Goal: Find specific page/section: Locate a particular part of the current website

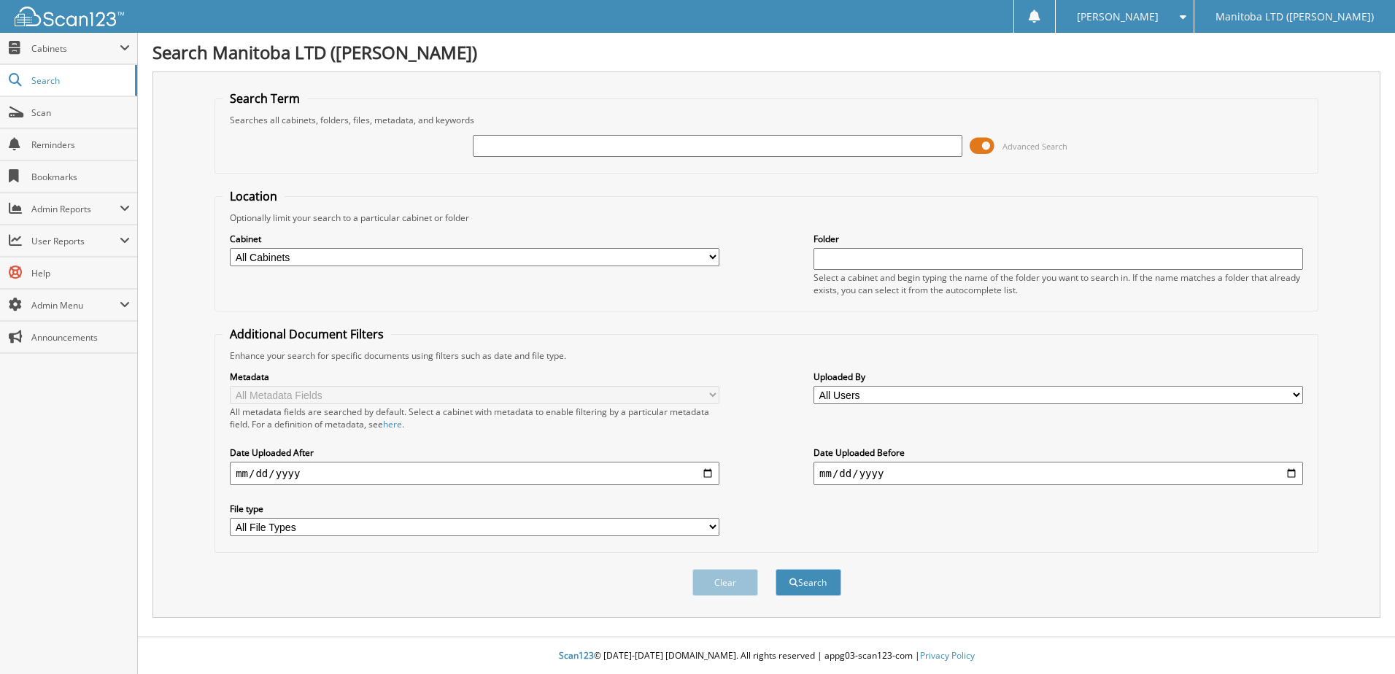
click at [587, 140] on input "text" at bounding box center [718, 146] width 490 height 22
type input "A39350"
click at [776, 569] on button "Search" at bounding box center [809, 582] width 66 height 27
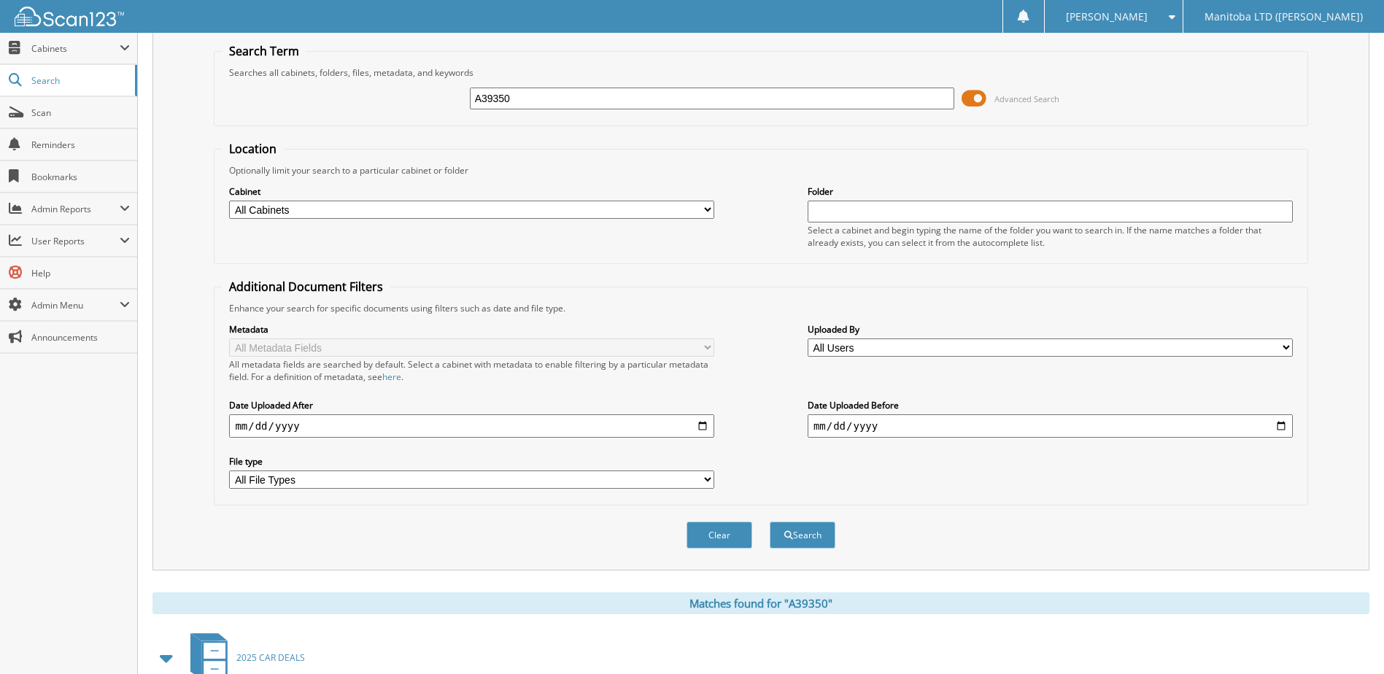
scroll to position [255, 0]
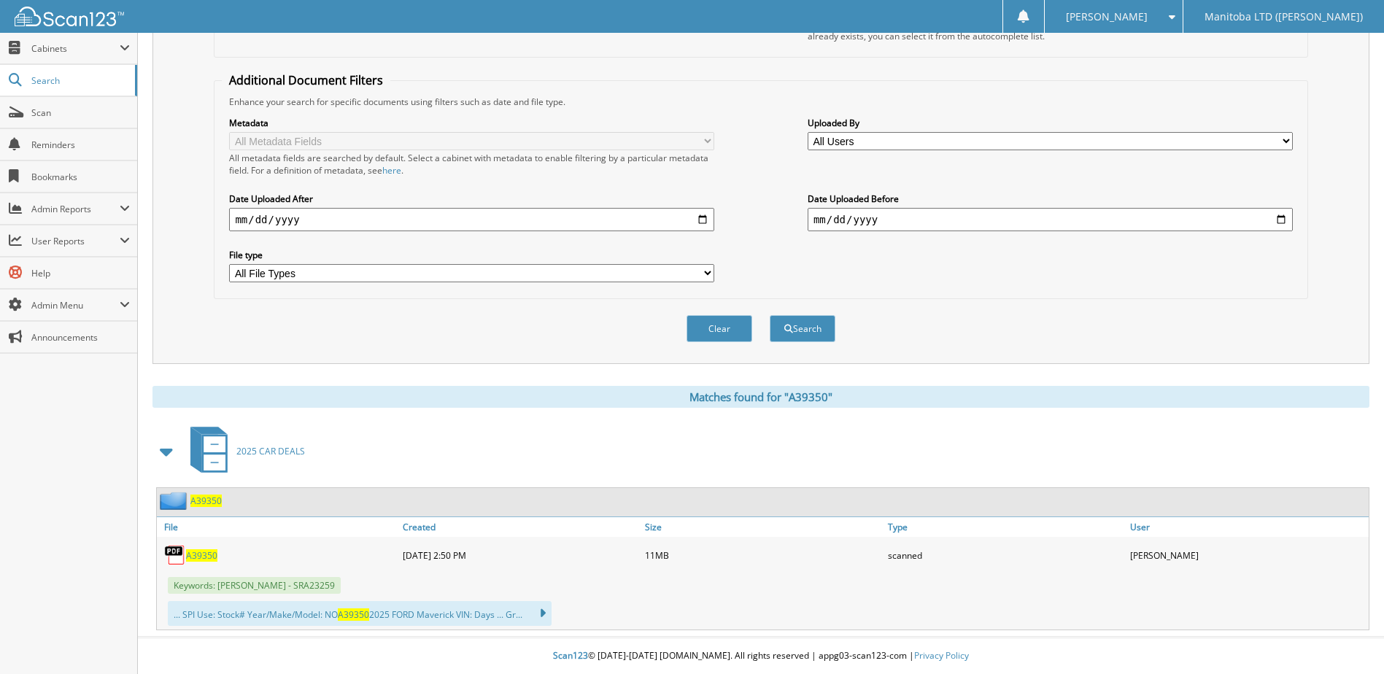
click at [206, 557] on span "A39350" at bounding box center [201, 555] width 31 height 12
